Goal: Information Seeking & Learning: Compare options

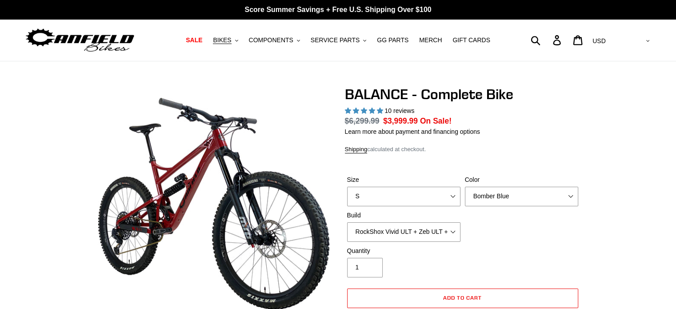
select select "highest-rating"
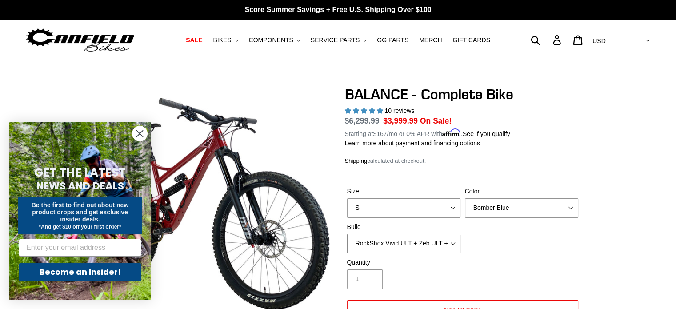
click at [452, 244] on select "Cane Creek Kitsuma DB + Helm MKII + SRAM GX Cane Creek Kitsuma DB + Helm MKII +…" at bounding box center [403, 244] width 113 height 20
click at [347, 234] on select "Cane Creek Kitsuma DB + Helm MKII + SRAM GX Cane Creek Kitsuma DB + Helm MKII +…" at bounding box center [403, 244] width 113 height 20
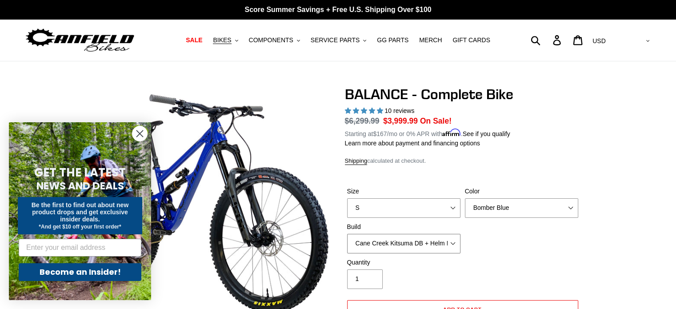
click at [455, 245] on select "Cane Creek Kitsuma DB + Helm MKII + SRAM GX Cane Creek Kitsuma DB + Helm MKII +…" at bounding box center [403, 244] width 113 height 20
click at [347, 234] on select "Cane Creek Kitsuma DB + Helm MKII + SRAM GX Cane Creek Kitsuma DB + Helm MKII +…" at bounding box center [403, 244] width 113 height 20
click at [452, 242] on select "Cane Creek Kitsuma DB + Helm MKII + SRAM GX Cane Creek Kitsuma DB + Helm MKII +…" at bounding box center [403, 244] width 113 height 20
select select "RockShox Vivid ULT + Zeb ULT + Shimano XT"
click at [347, 234] on select "Cane Creek Kitsuma DB + Helm MKII + SRAM GX Cane Creek Kitsuma DB + Helm MKII +…" at bounding box center [403, 244] width 113 height 20
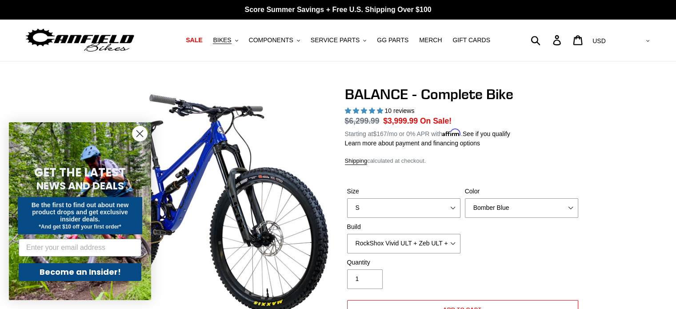
click at [138, 132] on icon "Close dialog" at bounding box center [140, 134] width 6 height 6
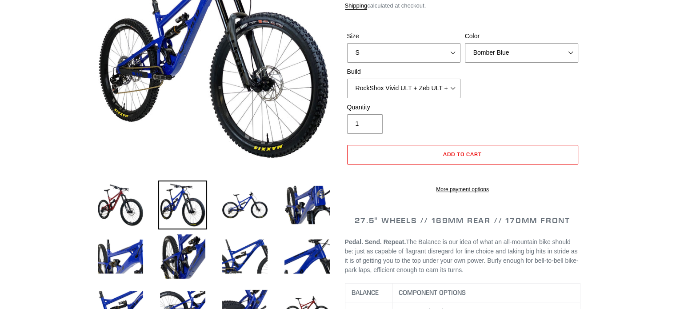
scroll to position [211, 0]
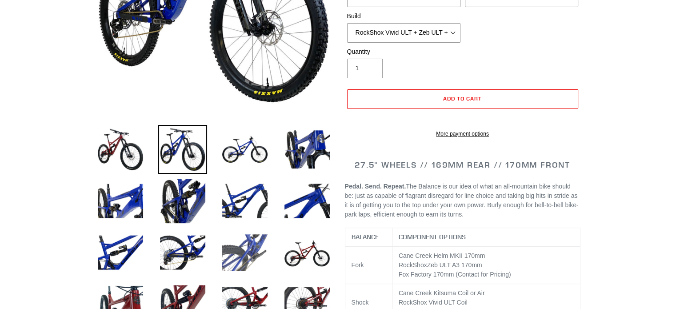
click at [247, 250] on img at bounding box center [244, 252] width 49 height 49
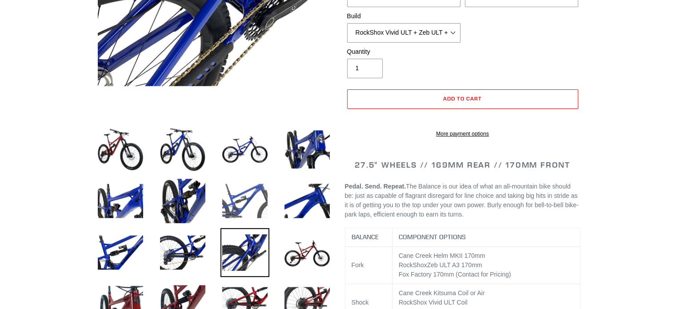
click at [242, 201] on img at bounding box center [244, 200] width 49 height 49
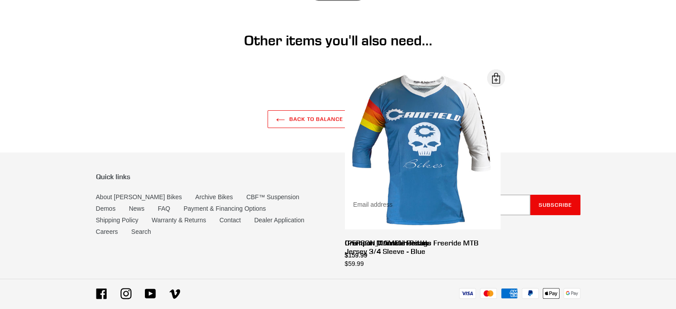
scroll to position [2948, 0]
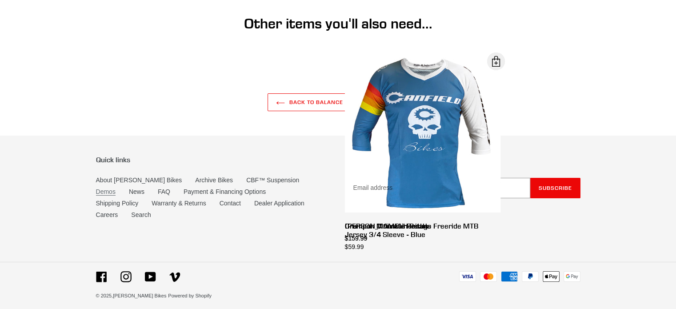
click at [116, 188] on link "Demos" at bounding box center [106, 192] width 20 height 8
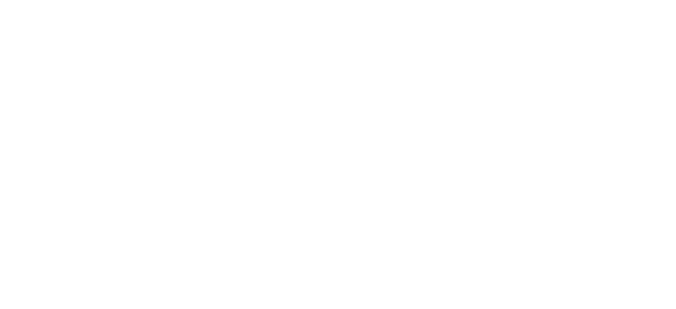
scroll to position [240, 0]
